Goal: Information Seeking & Learning: Learn about a topic

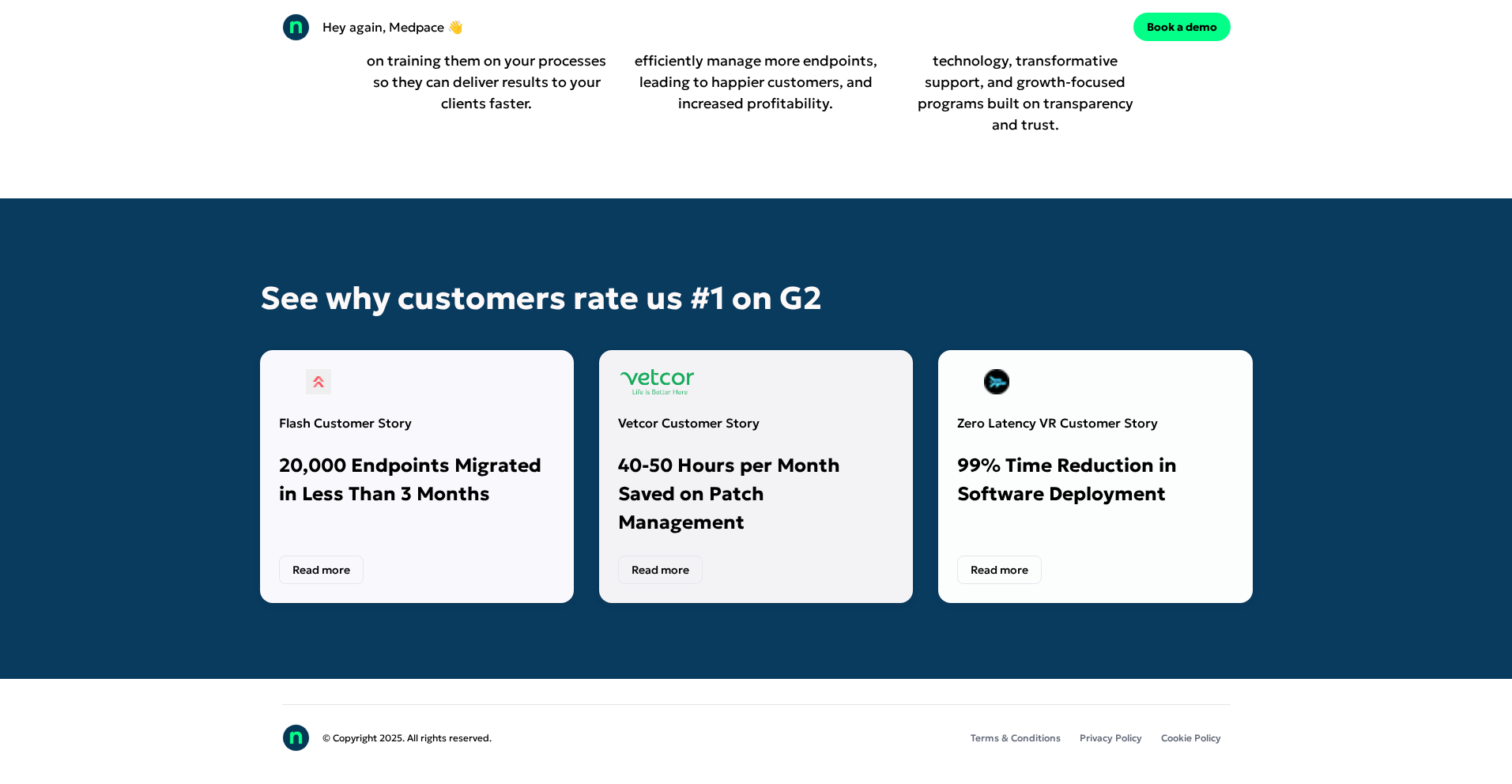
scroll to position [4164, 0]
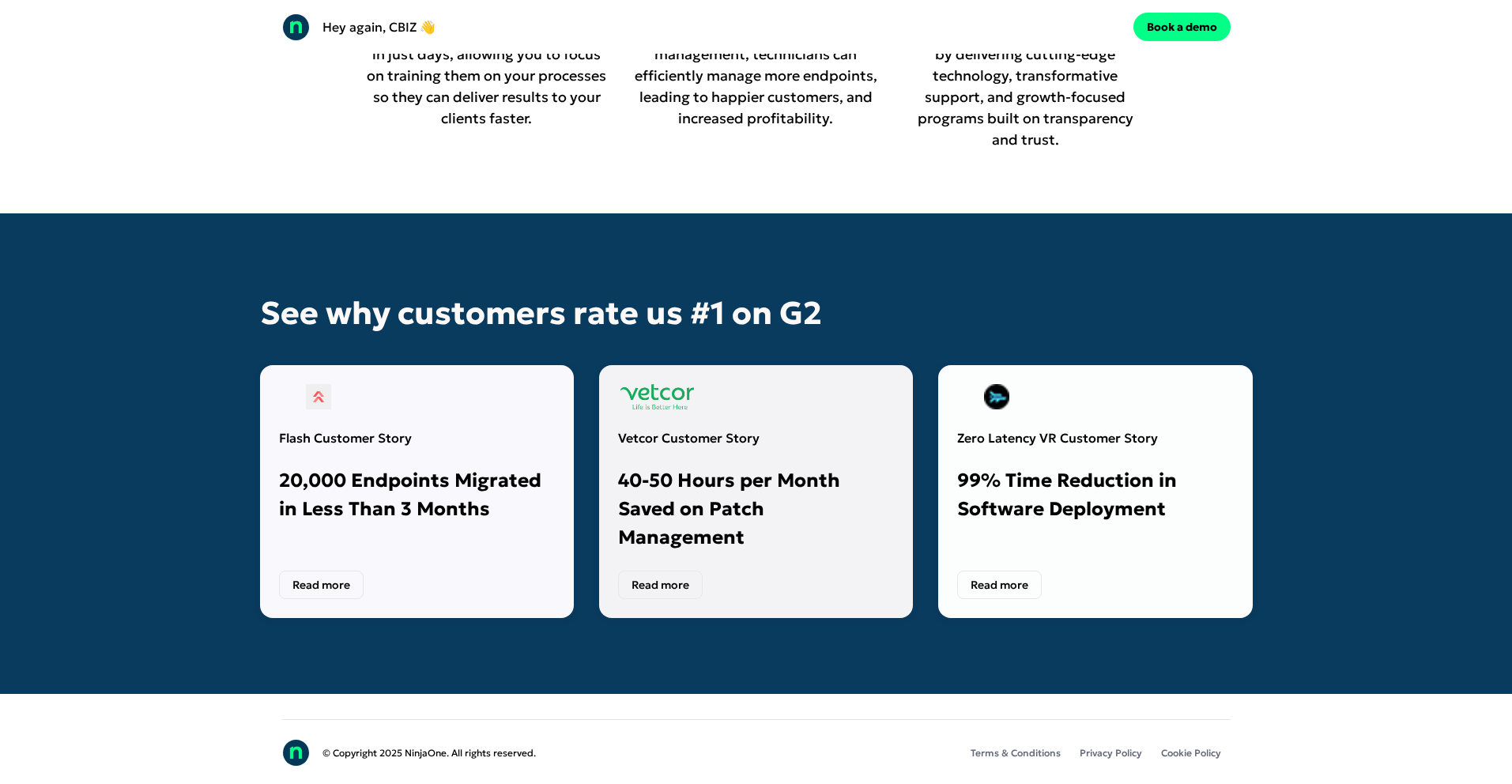
scroll to position [3889, 0]
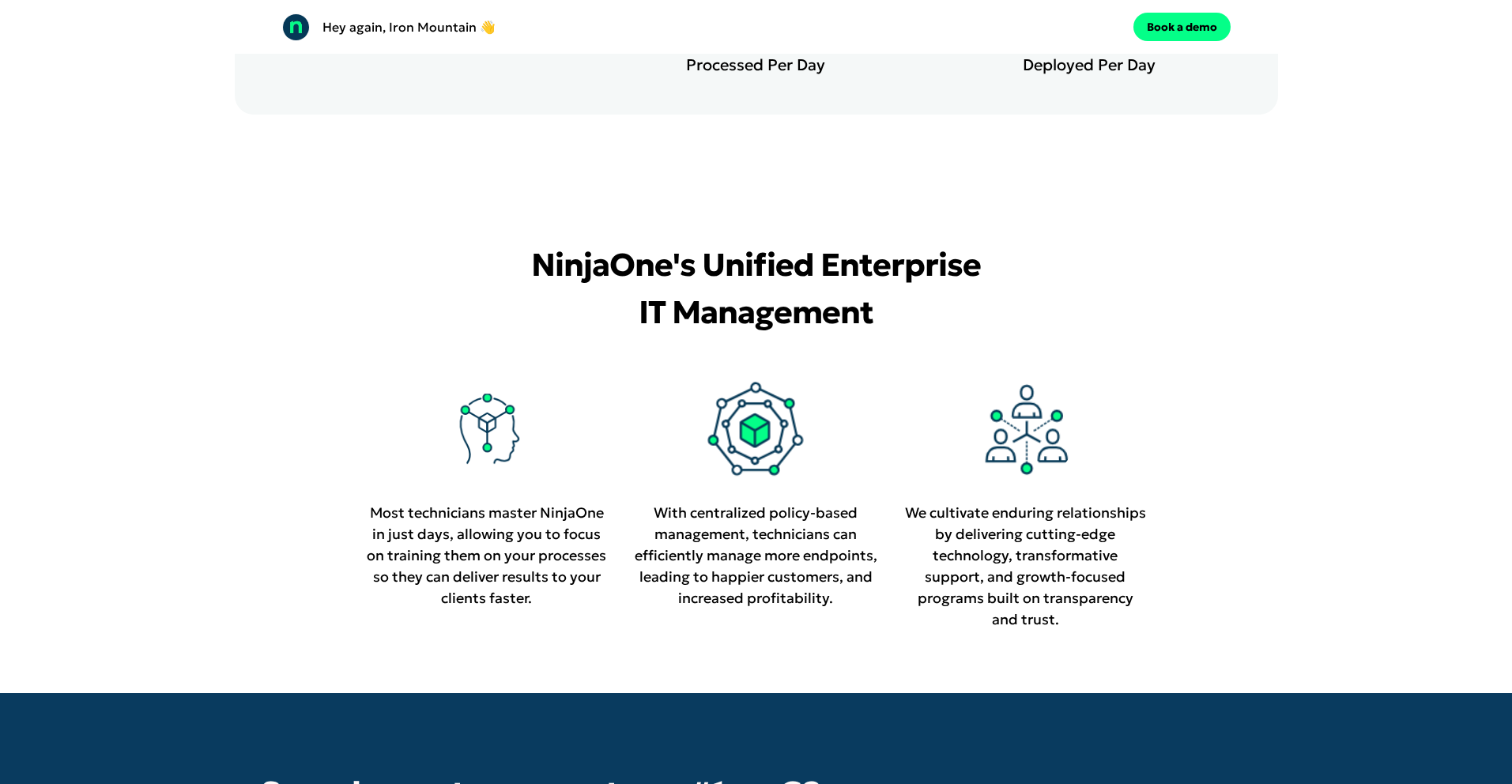
scroll to position [3614, 0]
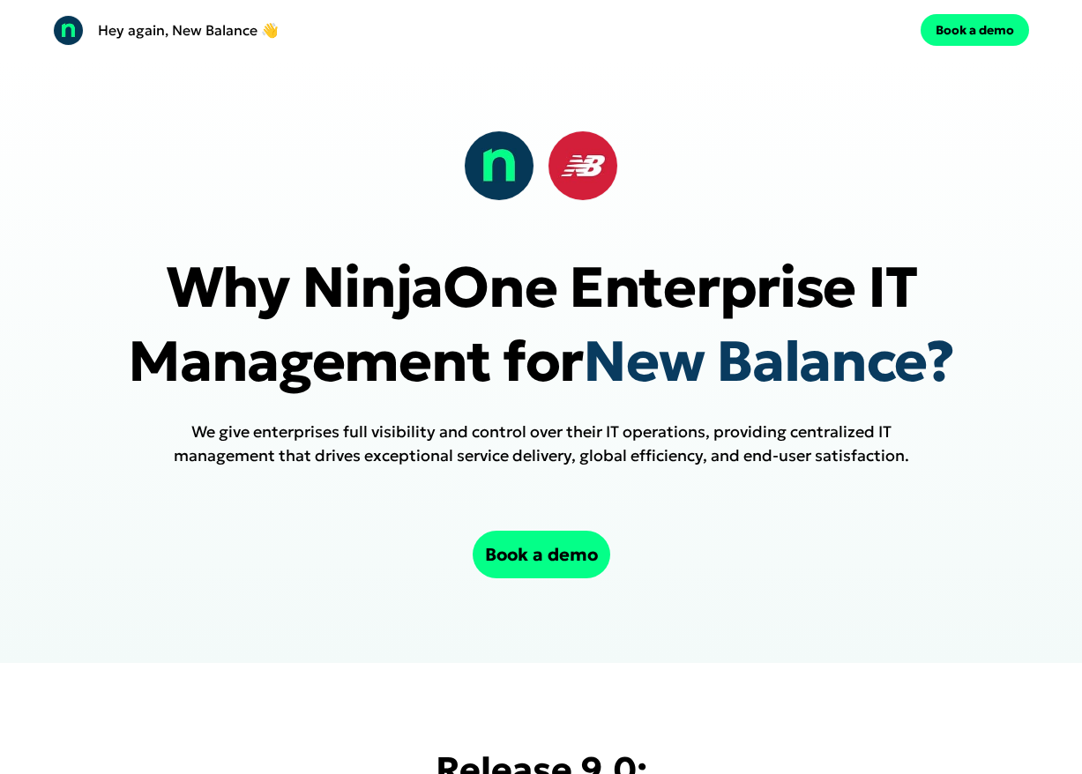
click at [623, 242] on div "Why NinjaOne Enterprise IT Management for New Balance? We give enterprises full…" at bounding box center [541, 361] width 1082 height 603
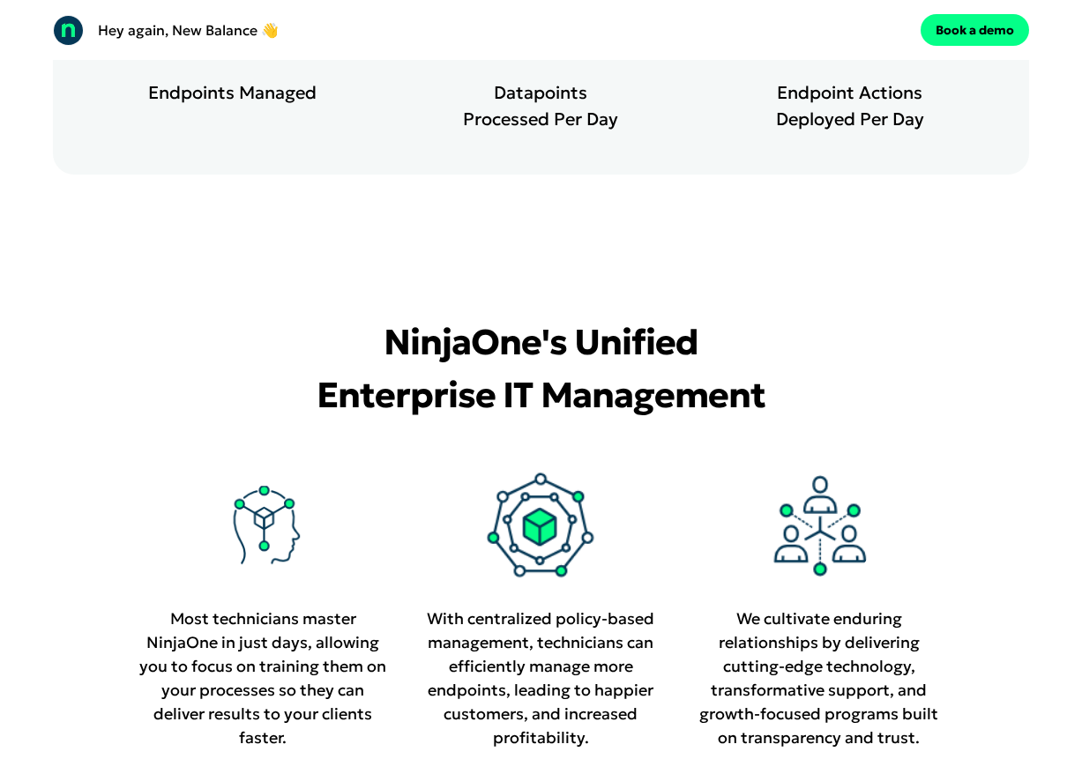
scroll to position [4473, 0]
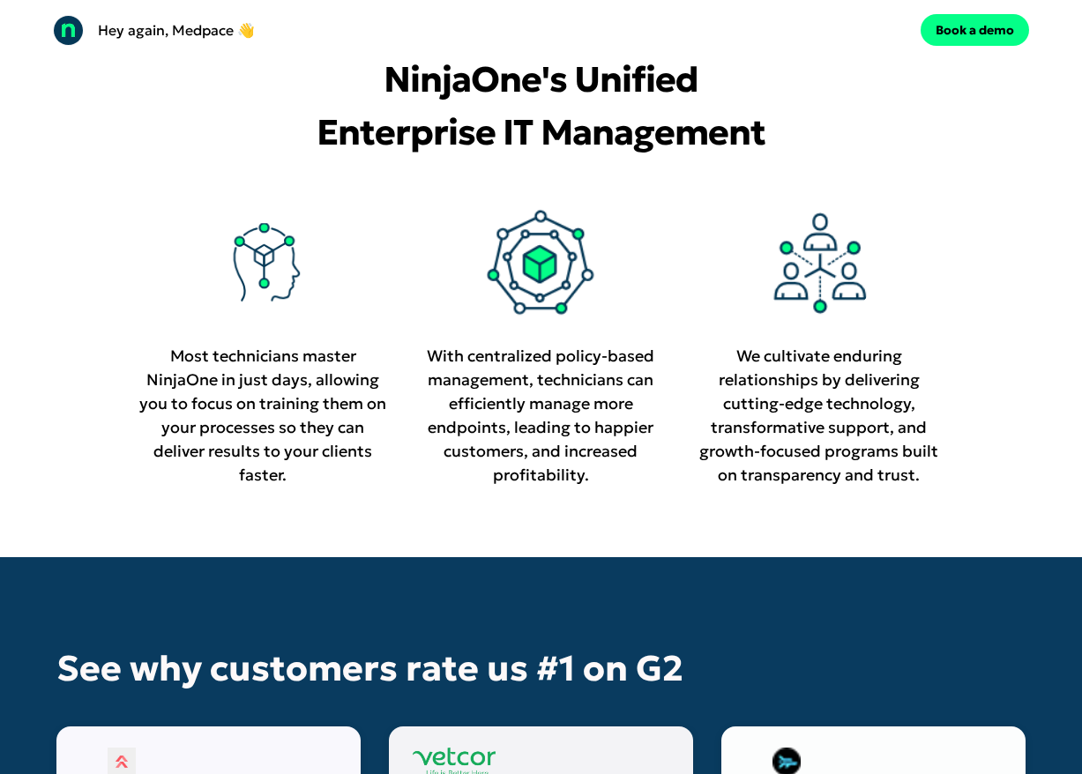
scroll to position [4780, 0]
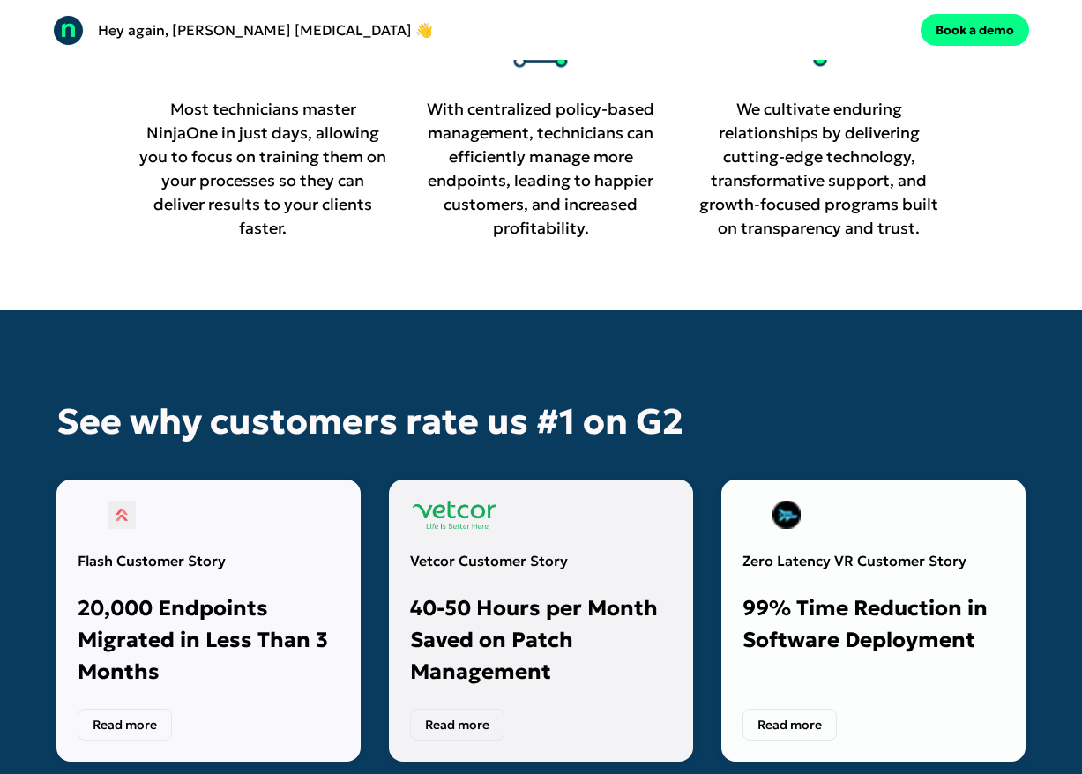
scroll to position [4631, 0]
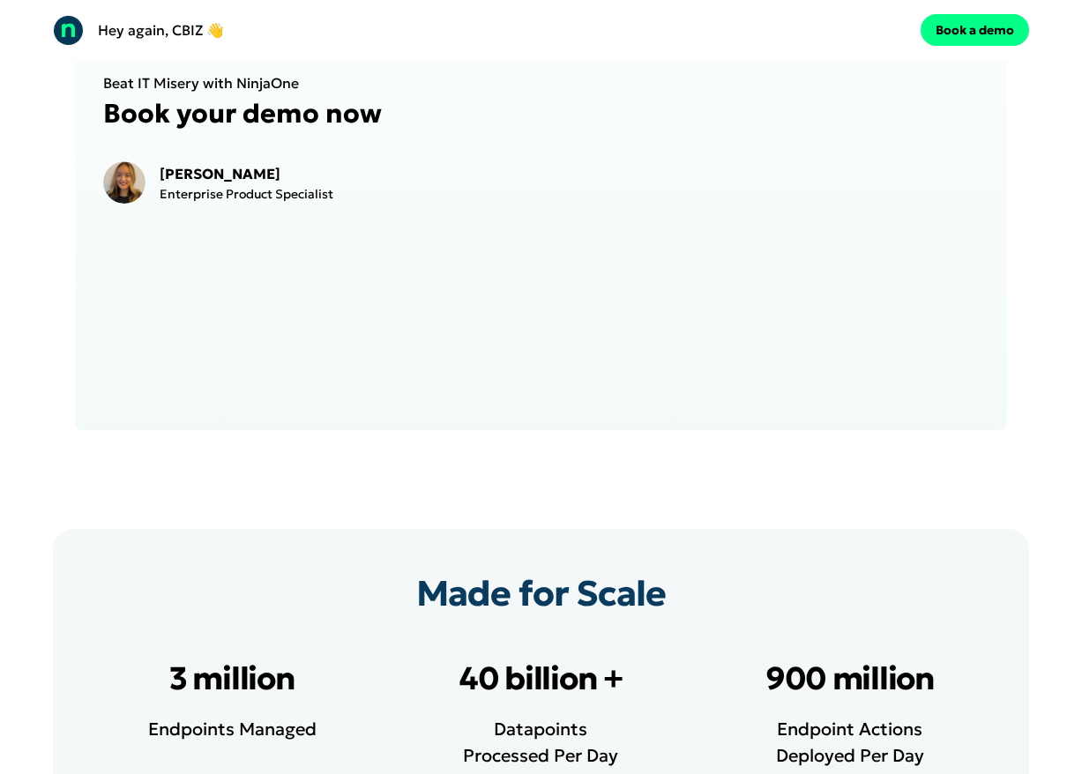
scroll to position [3654, 0]
